Goal: Transaction & Acquisition: Purchase product/service

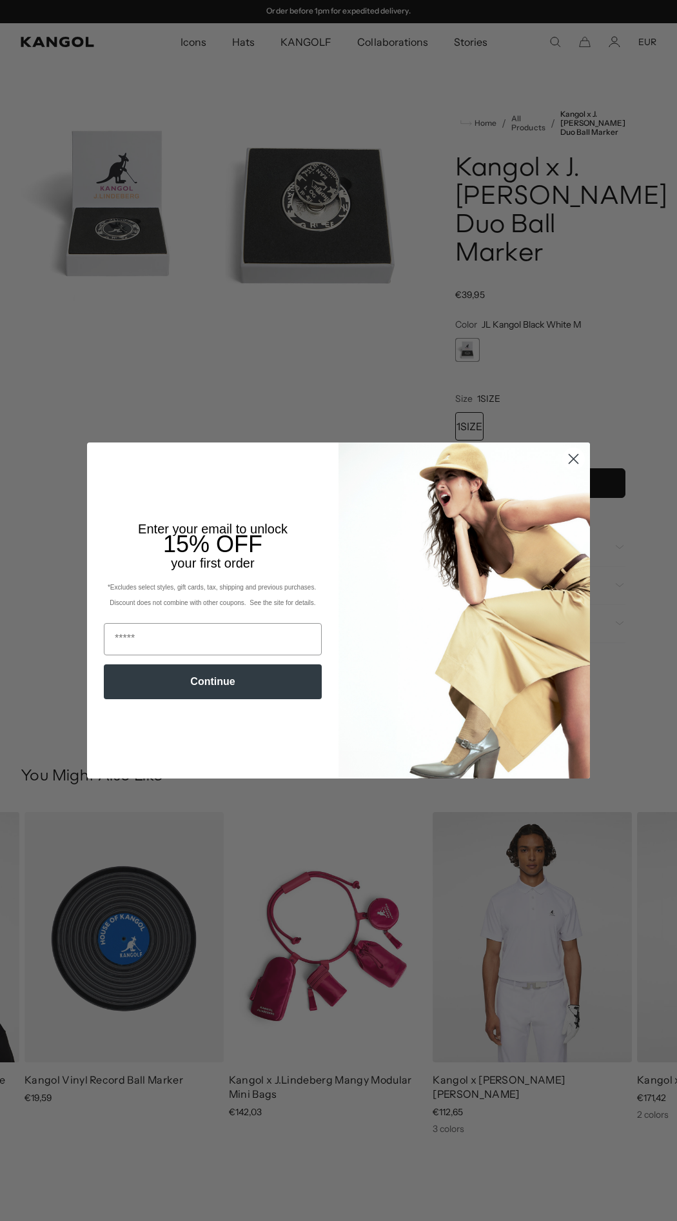
scroll to position [997, 0]
